Goal: Information Seeking & Learning: Learn about a topic

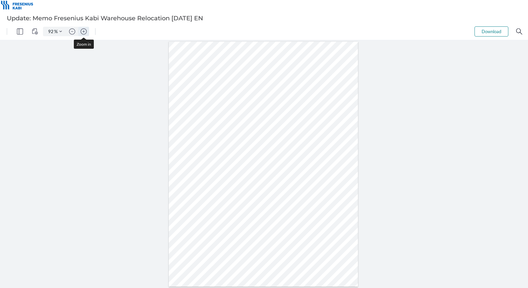
click at [84, 31] on img "Zoom in" at bounding box center [84, 31] width 6 height 6
click at [73, 31] on img "Zoom out" at bounding box center [72, 31] width 6 height 6
type input "117"
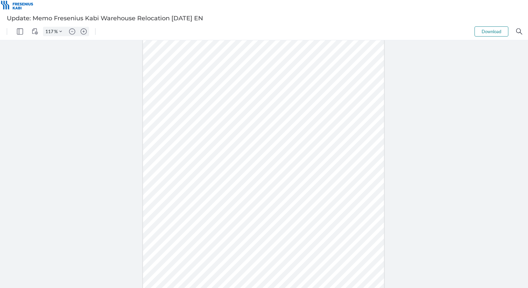
click at [391, 204] on div at bounding box center [264, 164] width 528 height 248
type input "2"
click at [82, 34] on img "Zoom in" at bounding box center [84, 31] width 6 height 6
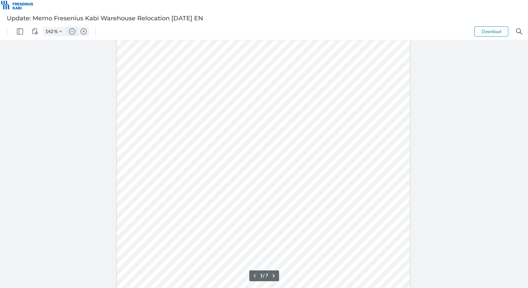
click at [74, 32] on img "Zoom out" at bounding box center [72, 31] width 6 height 6
click at [410, 175] on div at bounding box center [264, 164] width 528 height 248
click at [87, 30] on button "Zoom in" at bounding box center [83, 31] width 11 height 9
type input "142"
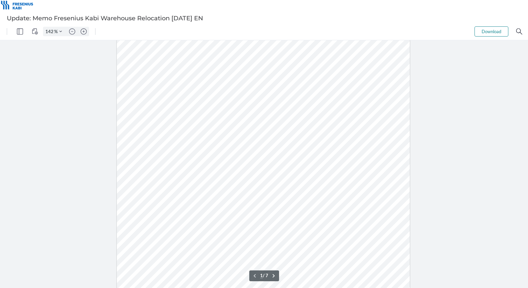
scroll to position [138, 0]
type input "2"
